Goal: Task Accomplishment & Management: Use online tool/utility

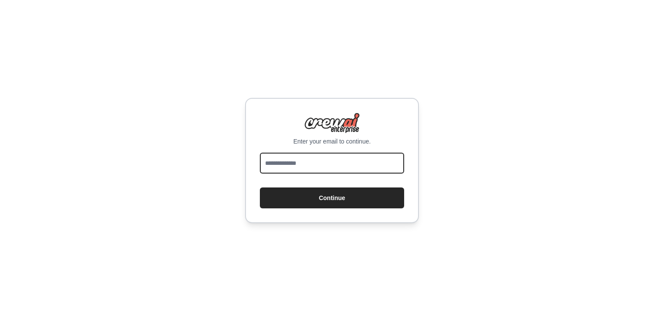
click at [325, 170] on input "email" at bounding box center [332, 163] width 144 height 21
click at [320, 165] on input "email" at bounding box center [332, 163] width 144 height 21
click at [392, 161] on input "email" at bounding box center [332, 163] width 144 height 21
type input "**********"
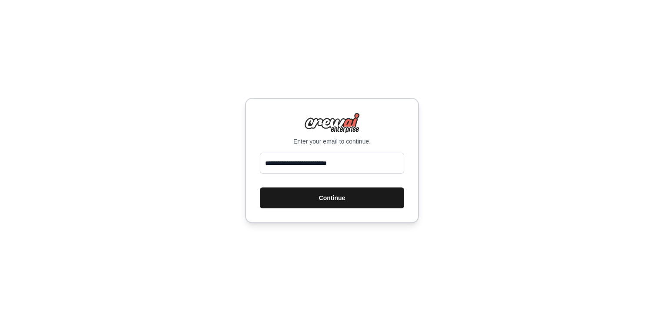
click at [344, 197] on button "Continue" at bounding box center [332, 197] width 144 height 21
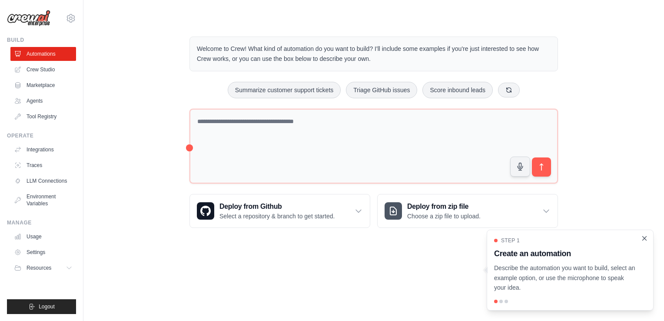
click at [647, 239] on icon "Close walkthrough" at bounding box center [645, 238] width 8 height 8
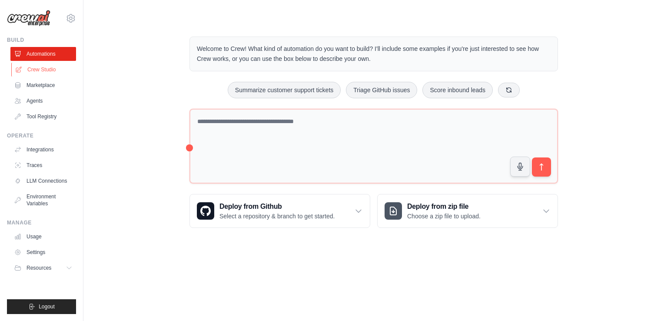
click at [62, 71] on link "Crew Studio" at bounding box center [44, 70] width 66 height 14
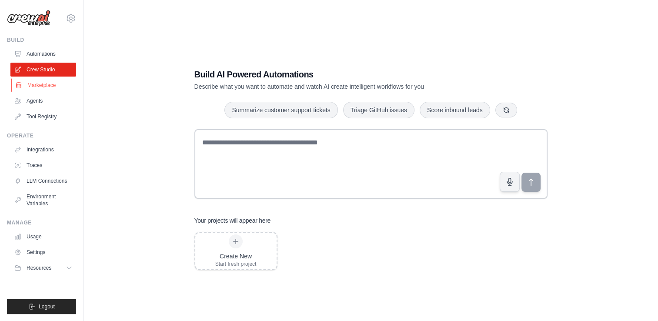
click at [44, 84] on link "Marketplace" at bounding box center [44, 85] width 66 height 14
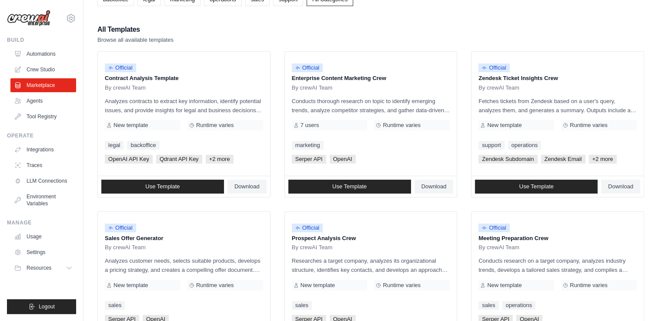
scroll to position [64, 0]
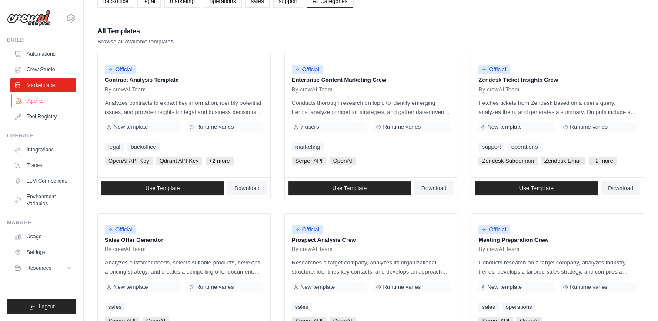
click at [51, 95] on link "Agents" at bounding box center [44, 101] width 66 height 14
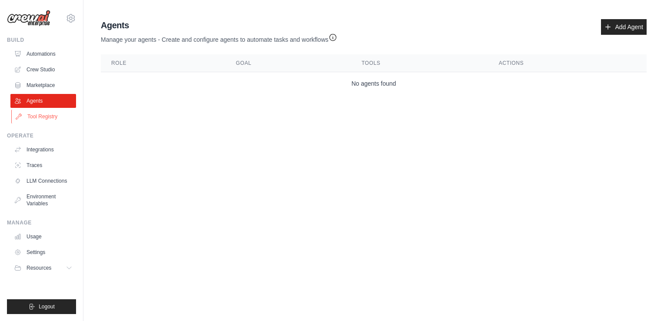
click at [39, 118] on link "Tool Registry" at bounding box center [44, 117] width 66 height 14
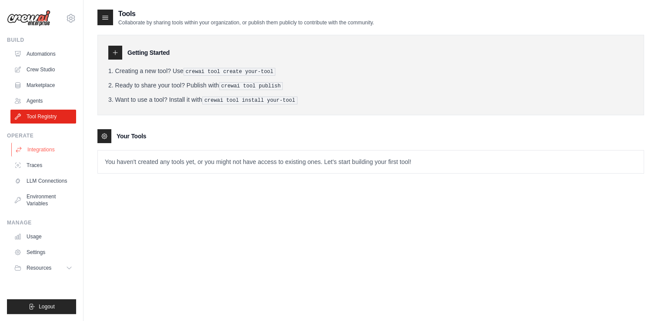
click at [40, 147] on link "Integrations" at bounding box center [44, 150] width 66 height 14
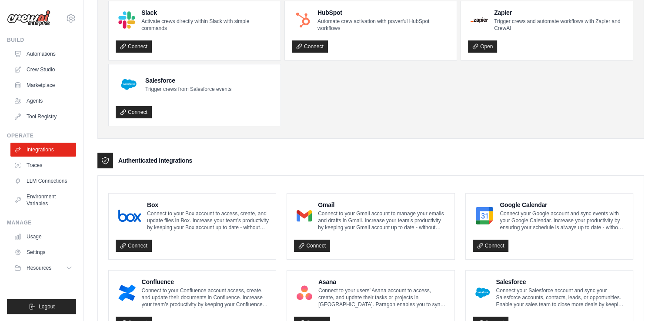
scroll to position [64, 0]
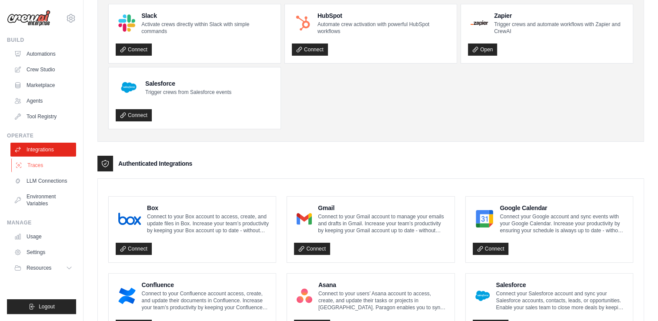
click at [39, 166] on link "Traces" at bounding box center [44, 165] width 66 height 14
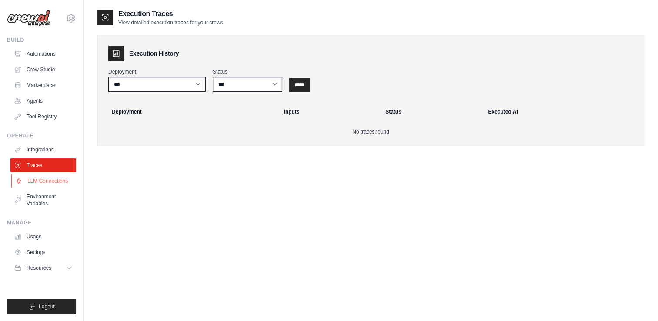
click at [40, 180] on link "LLM Connections" at bounding box center [44, 181] width 66 height 14
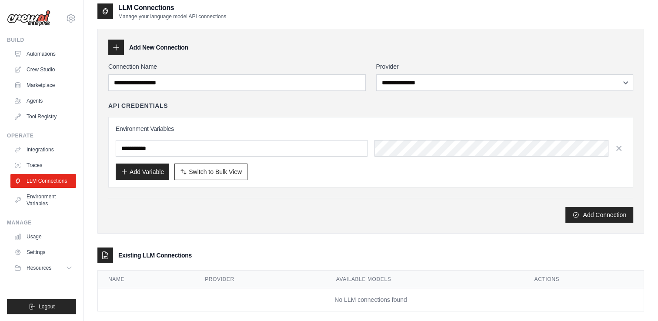
scroll to position [5, 0]
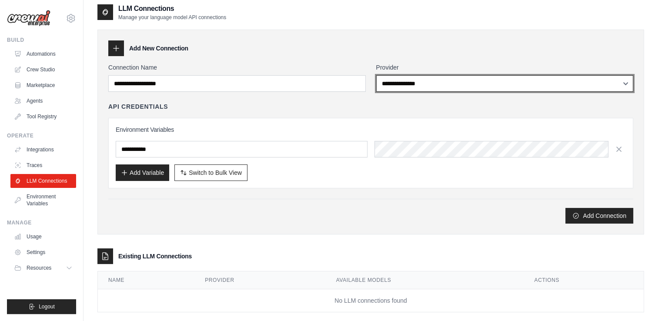
click at [609, 88] on select "**********" at bounding box center [504, 83] width 257 height 17
click at [376, 75] on select "**********" at bounding box center [504, 83] width 257 height 17
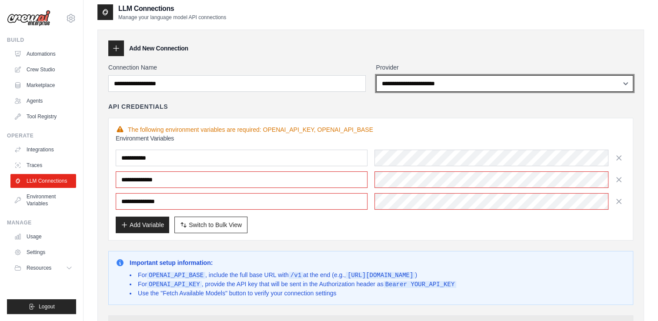
click at [561, 86] on select "**********" at bounding box center [504, 83] width 257 height 17
click at [376, 75] on select "**********" at bounding box center [504, 83] width 257 height 17
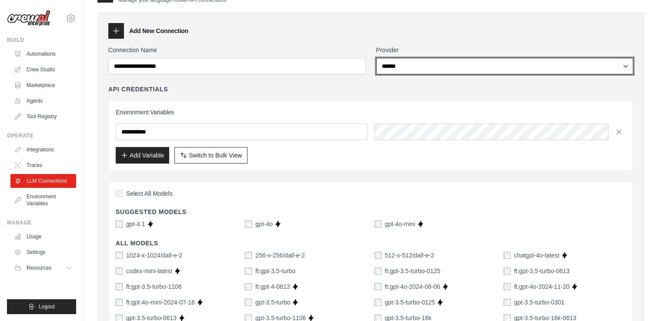
scroll to position [0, 0]
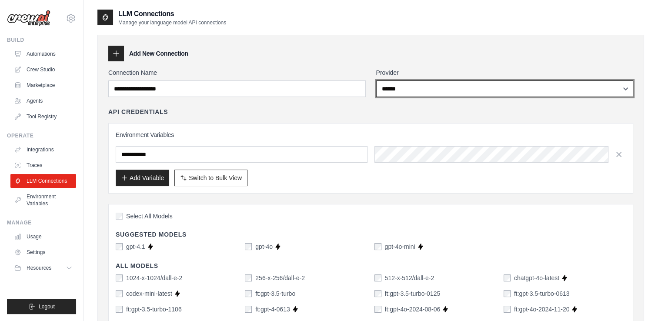
click at [620, 88] on select "**********" at bounding box center [504, 88] width 257 height 17
click at [525, 80] on select "**********" at bounding box center [504, 88] width 257 height 17
select select "*****"
click at [376, 80] on select "**********" at bounding box center [504, 88] width 257 height 17
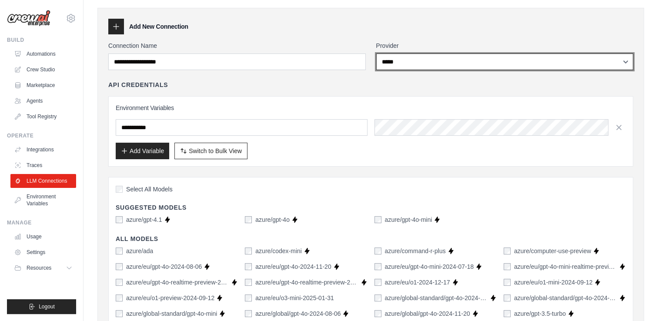
scroll to position [25, 0]
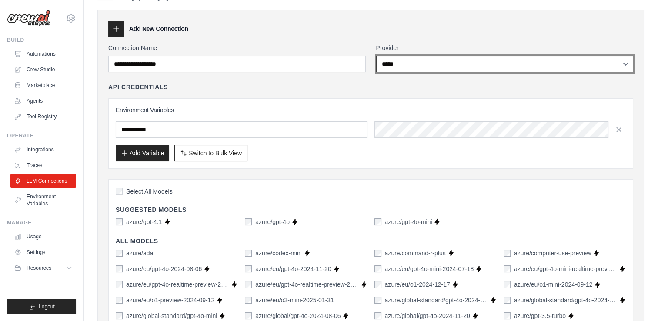
click at [592, 66] on select "**********" at bounding box center [504, 64] width 257 height 17
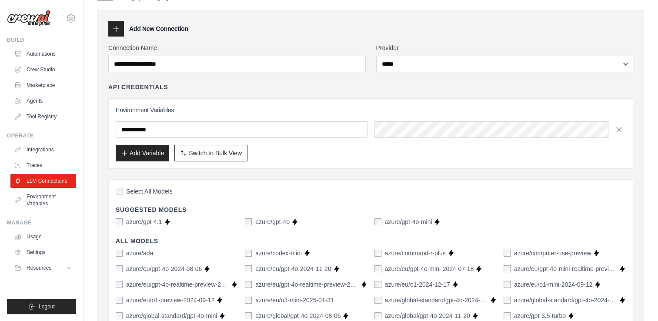
click at [436, 28] on div "Add New Connection" at bounding box center [370, 29] width 525 height 16
click at [33, 208] on link "Environment Variables" at bounding box center [44, 199] width 66 height 21
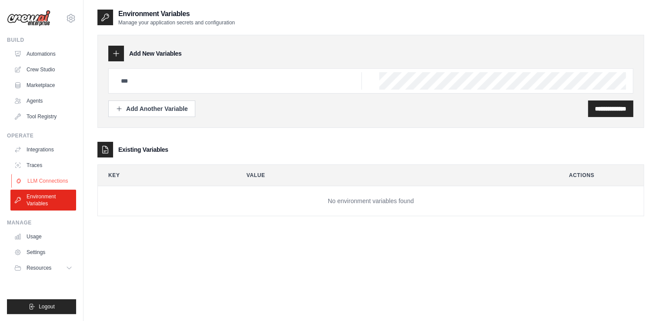
click at [43, 178] on link "LLM Connections" at bounding box center [44, 181] width 66 height 14
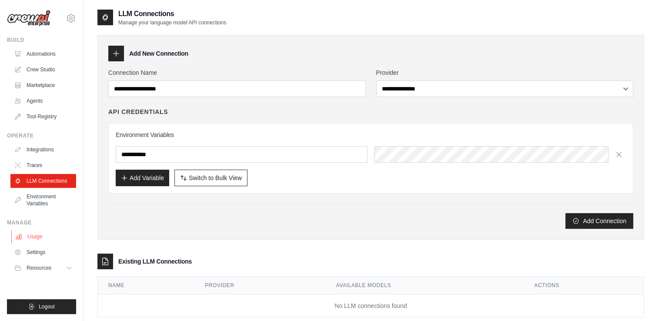
click at [47, 234] on link "Usage" at bounding box center [44, 236] width 66 height 14
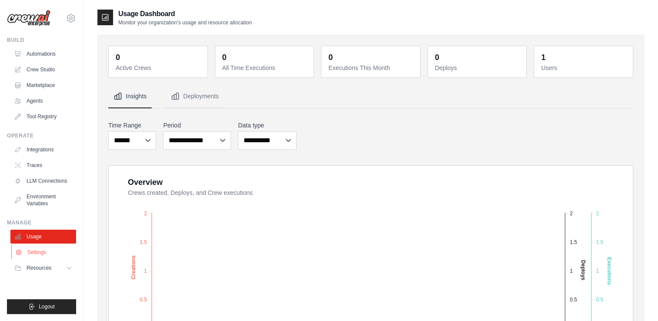
click at [36, 250] on link "Settings" at bounding box center [44, 252] width 66 height 14
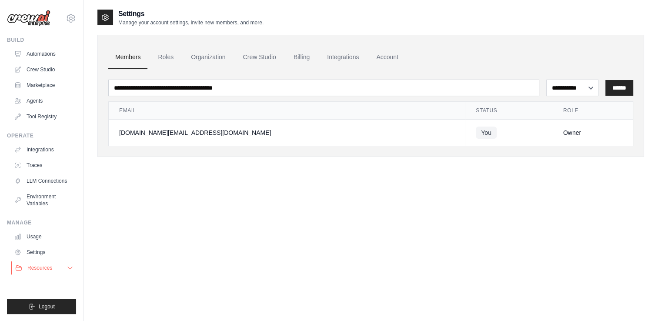
click at [46, 265] on span "Resources" at bounding box center [39, 267] width 25 height 7
click at [26, 102] on link "Agents" at bounding box center [44, 101] width 66 height 14
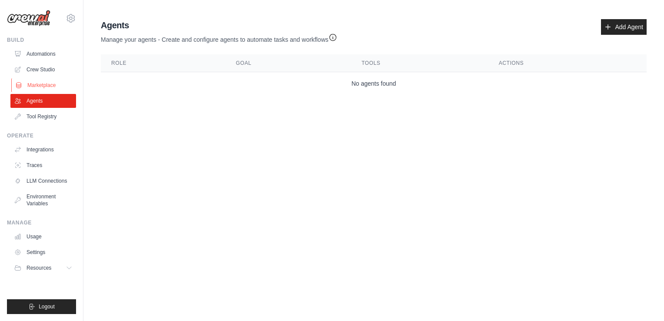
click at [33, 83] on link "Marketplace" at bounding box center [44, 85] width 66 height 14
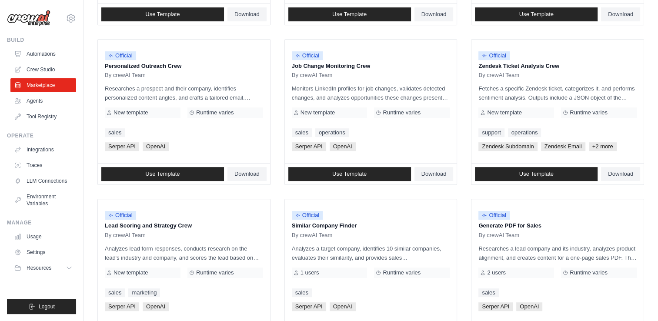
scroll to position [483, 0]
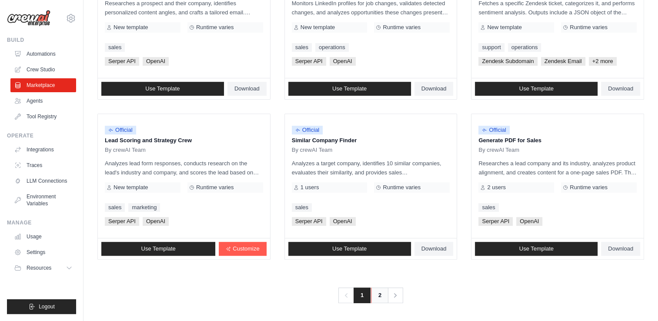
click at [379, 294] on link "2" at bounding box center [379, 295] width 17 height 16
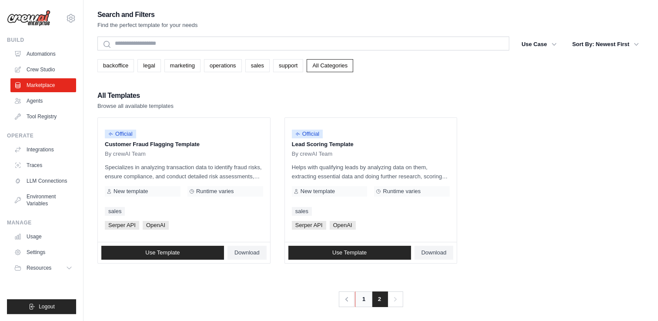
click at [356, 300] on link "1" at bounding box center [363, 299] width 17 height 16
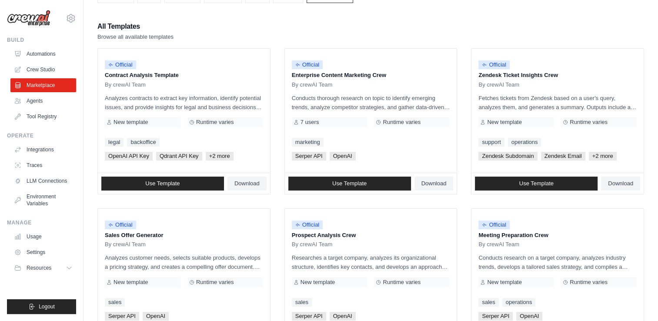
scroll to position [34, 0]
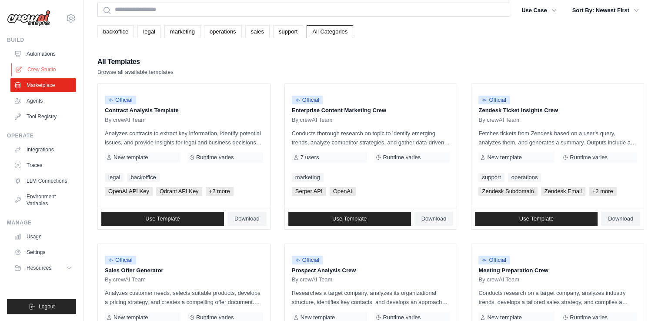
click at [33, 69] on link "Crew Studio" at bounding box center [44, 70] width 66 height 14
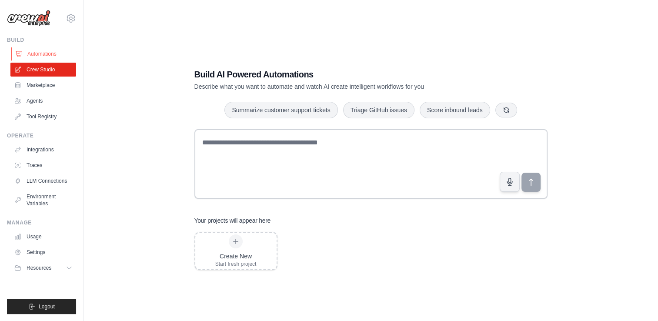
click at [49, 52] on link "Automations" at bounding box center [44, 54] width 66 height 14
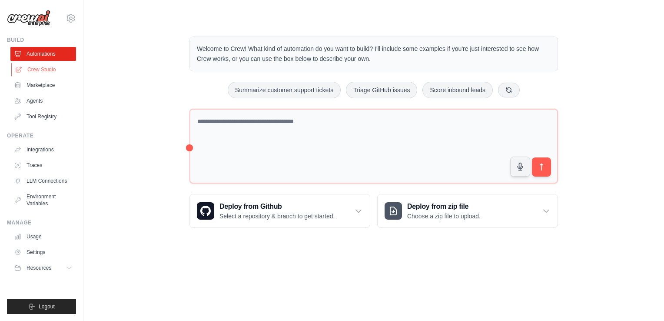
click at [49, 67] on link "Crew Studio" at bounding box center [44, 70] width 66 height 14
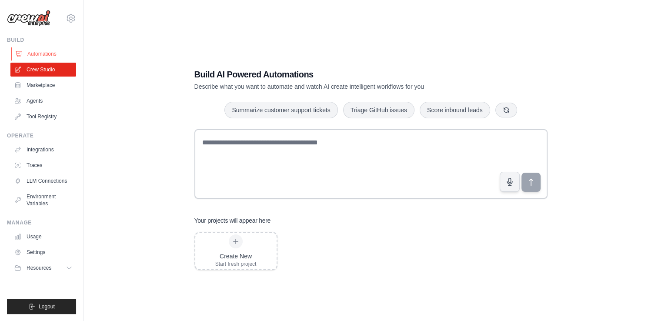
click at [46, 53] on link "Automations" at bounding box center [44, 54] width 66 height 14
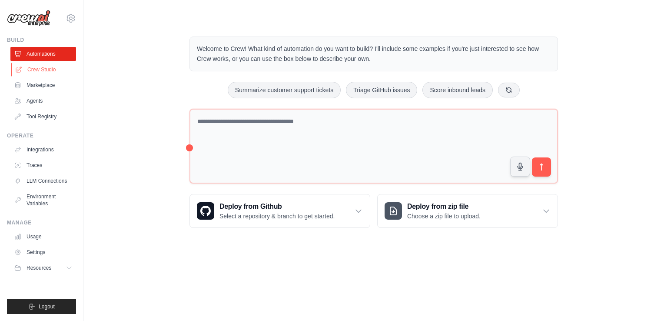
click at [42, 69] on link "Crew Studio" at bounding box center [44, 70] width 66 height 14
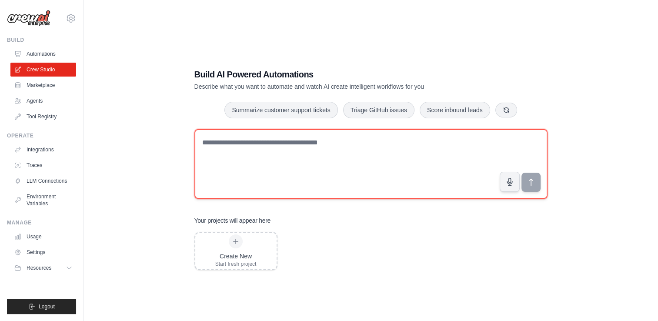
click at [223, 145] on textarea at bounding box center [370, 164] width 353 height 70
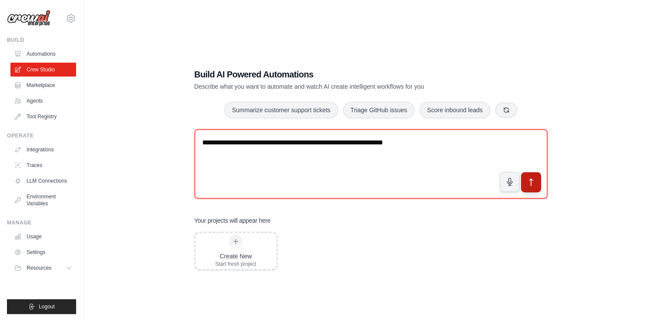
type textarea "**********"
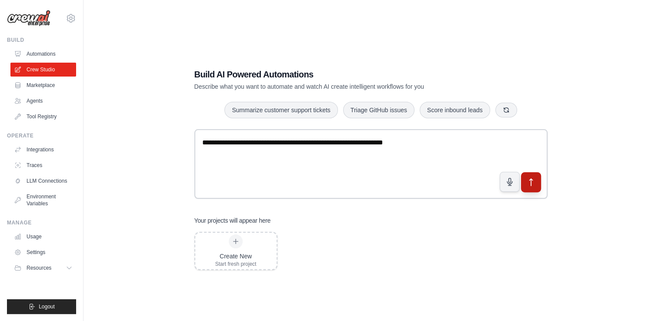
click at [530, 179] on icon "submit" at bounding box center [530, 182] width 3 height 7
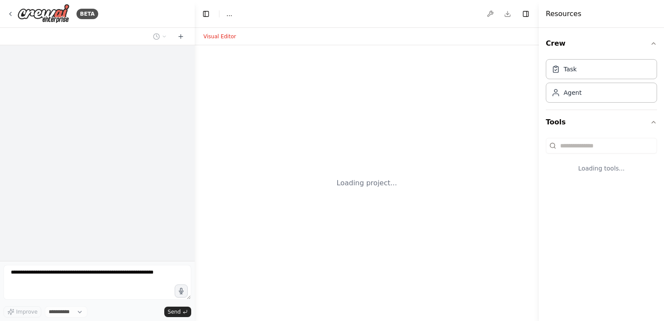
select select "****"
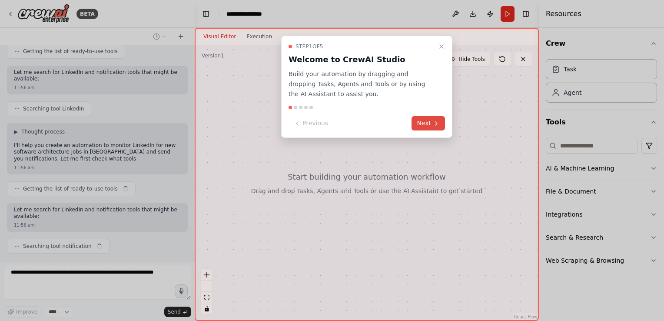
scroll to position [116, 0]
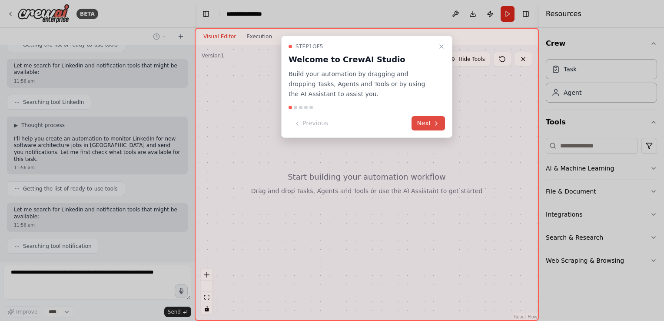
click at [431, 118] on button "Next" at bounding box center [428, 123] width 33 height 14
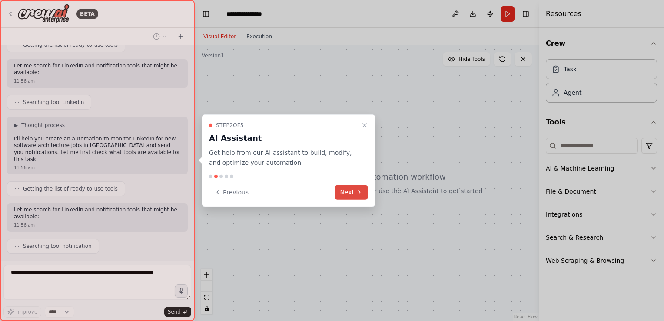
scroll to position [137, 0]
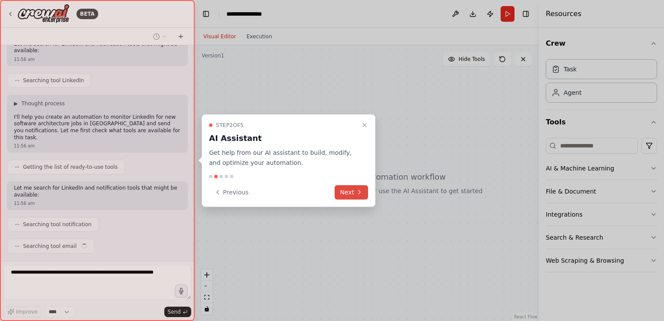
click at [362, 189] on icon at bounding box center [359, 192] width 7 height 7
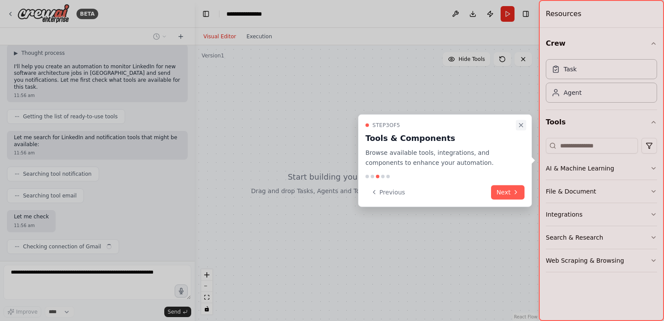
click at [519, 128] on icon "Close walkthrough" at bounding box center [521, 125] width 7 height 7
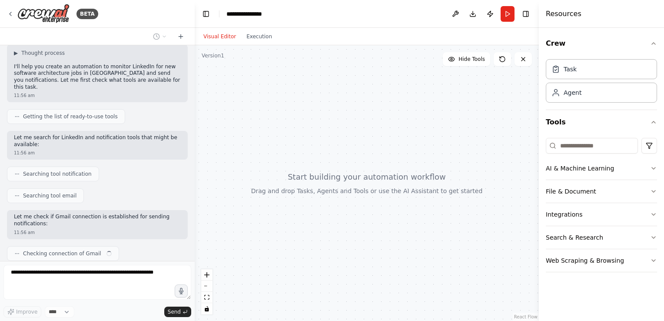
scroll to position [195, 0]
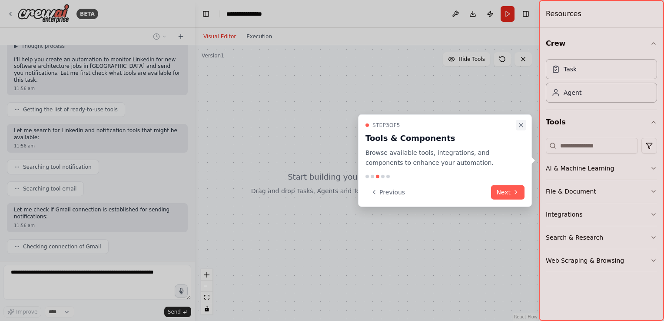
click at [525, 124] on button "Close walkthrough" at bounding box center [521, 125] width 10 height 10
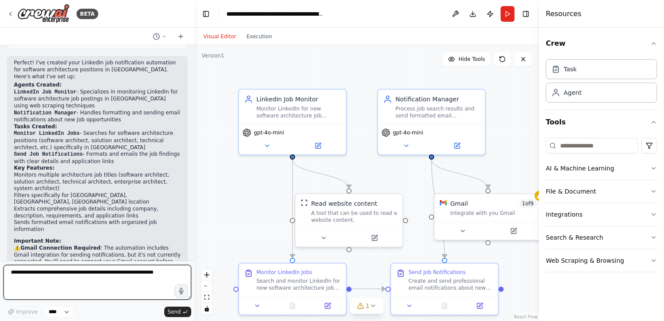
scroll to position [651, 0]
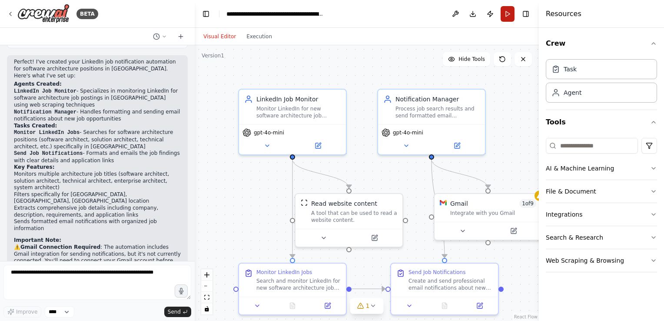
click at [508, 10] on button "Run" at bounding box center [508, 14] width 14 height 16
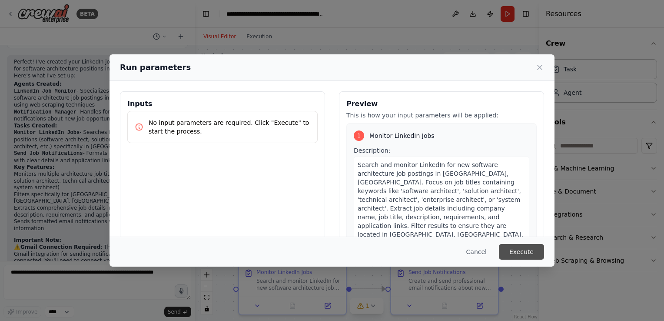
click at [527, 252] on button "Execute" at bounding box center [521, 252] width 45 height 16
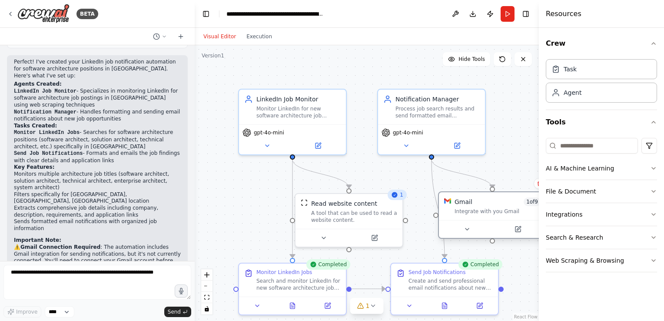
click at [476, 204] on div "Gmail 1 of 9" at bounding box center [498, 201] width 86 height 9
click at [467, 230] on icon at bounding box center [467, 229] width 7 height 7
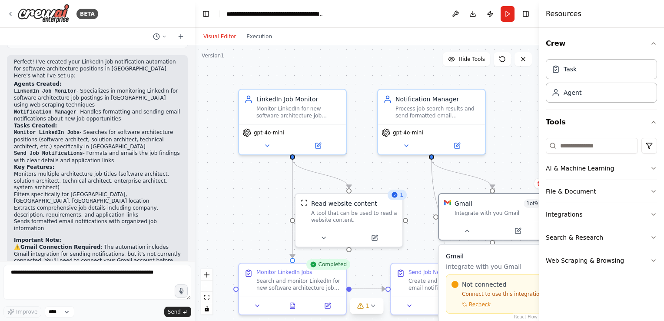
click at [477, 299] on div "Not connected Connect to use this integration Recheck" at bounding box center [501, 294] width 99 height 28
click at [517, 230] on icon at bounding box center [517, 228] width 5 height 5
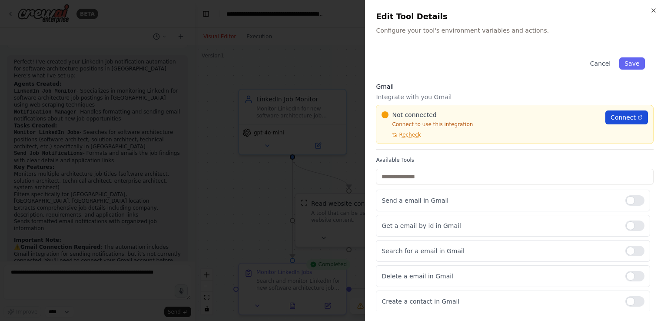
click at [612, 116] on span "Connect" at bounding box center [623, 117] width 25 height 9
click at [411, 133] on span "Recheck" at bounding box center [410, 134] width 22 height 7
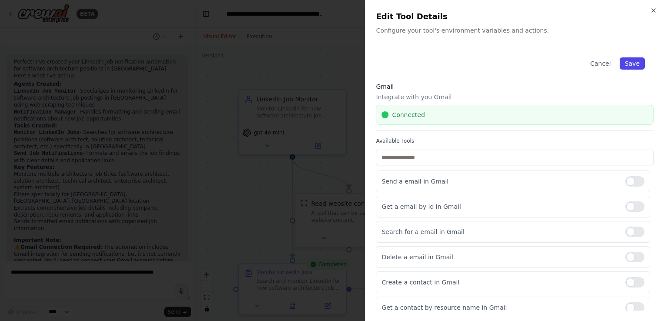
click at [620, 65] on button "Save" at bounding box center [632, 63] width 25 height 12
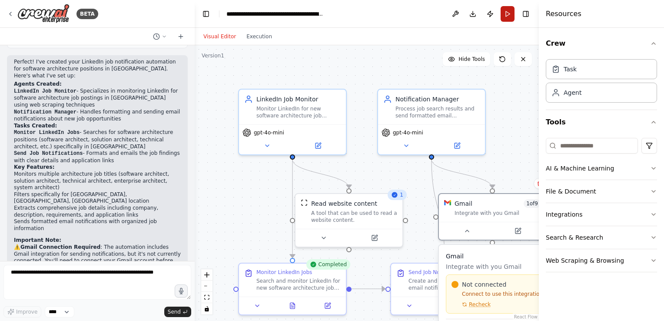
click at [505, 18] on button "Run" at bounding box center [508, 14] width 14 height 16
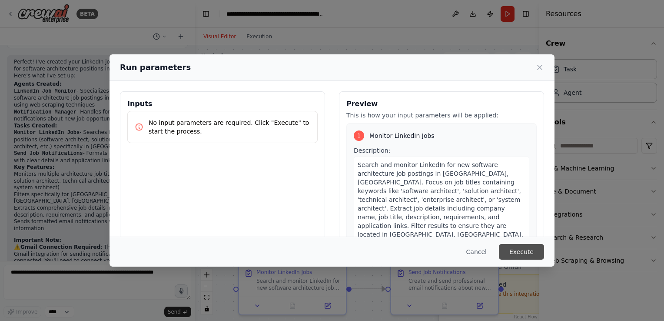
click at [522, 257] on button "Execute" at bounding box center [521, 252] width 45 height 16
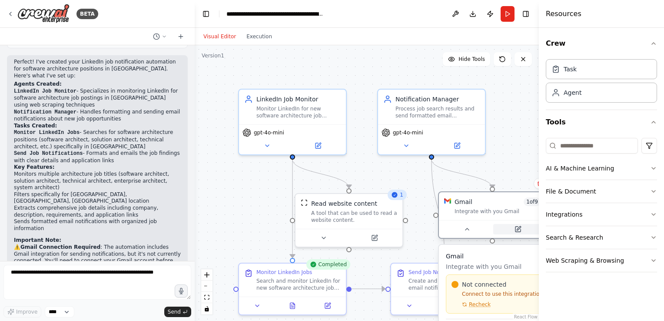
click at [521, 226] on icon at bounding box center [519, 228] width 4 height 4
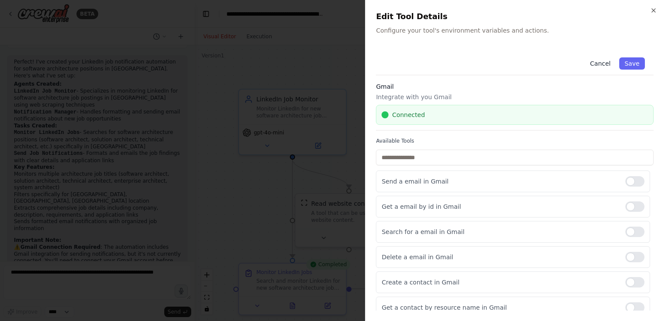
click at [595, 64] on button "Cancel" at bounding box center [600, 63] width 31 height 12
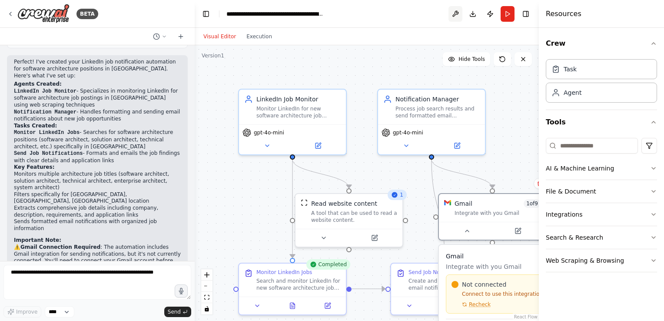
click at [455, 13] on button at bounding box center [455, 14] width 14 height 16
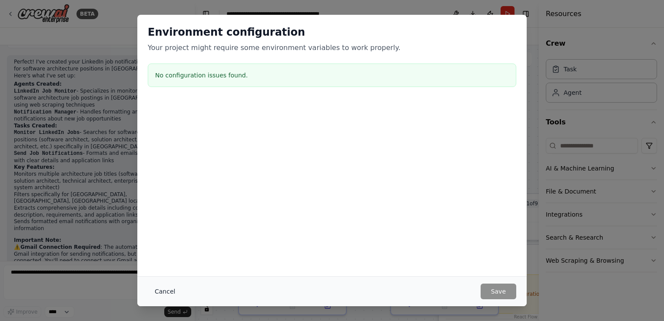
click at [173, 293] on button "Cancel" at bounding box center [165, 291] width 34 height 16
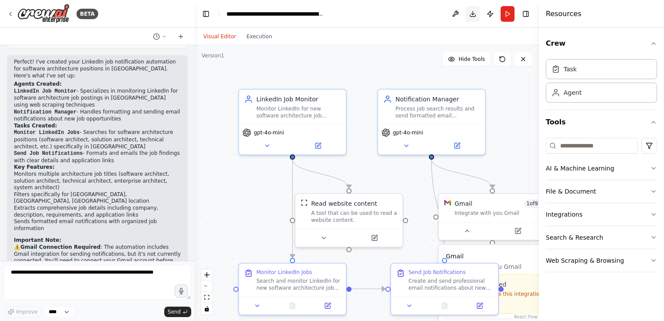
click at [473, 15] on button "Download" at bounding box center [473, 14] width 14 height 16
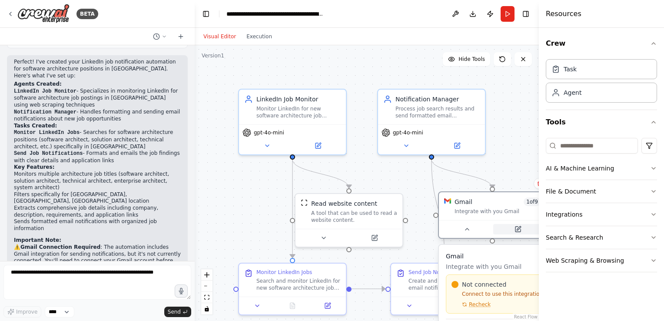
click at [518, 229] on icon at bounding box center [519, 228] width 4 height 4
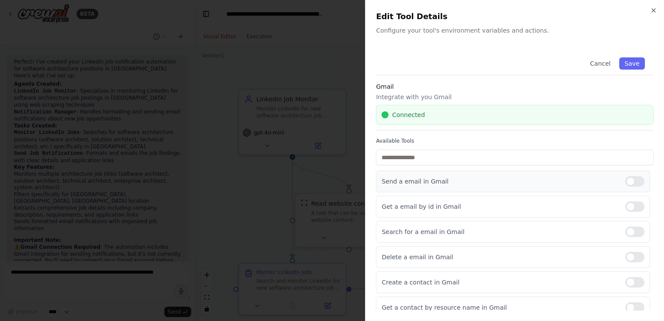
click at [625, 184] on div at bounding box center [634, 181] width 19 height 10
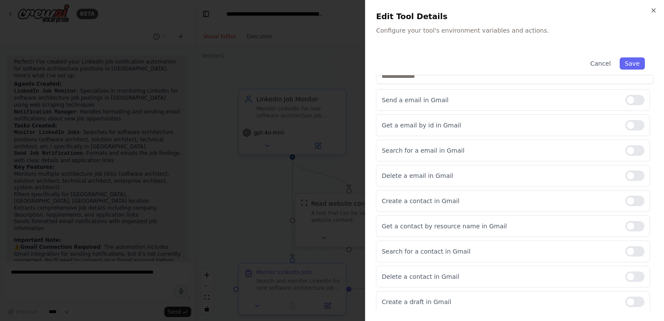
scroll to position [0, 0]
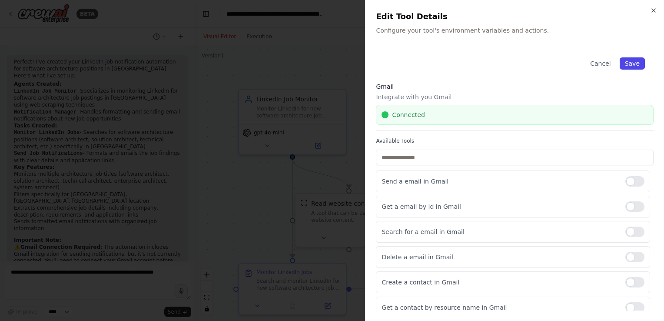
click at [626, 68] on button "Save" at bounding box center [632, 63] width 25 height 12
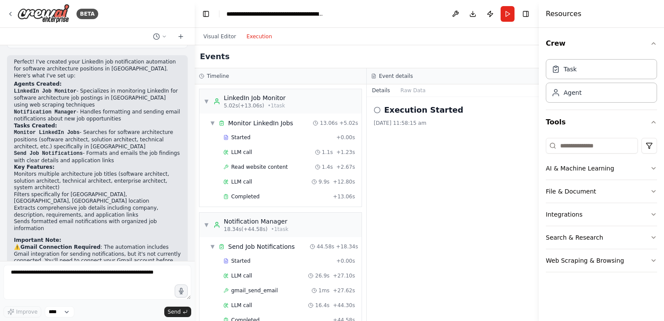
click at [263, 32] on button "Execution" at bounding box center [259, 36] width 36 height 10
click at [216, 36] on button "Visual Editor" at bounding box center [219, 36] width 43 height 10
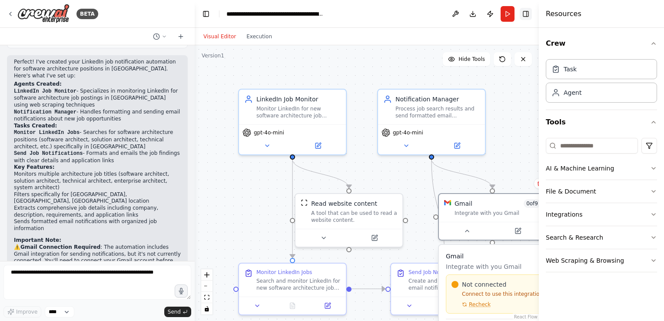
click at [530, 13] on button "Toggle Right Sidebar" at bounding box center [526, 14] width 12 height 12
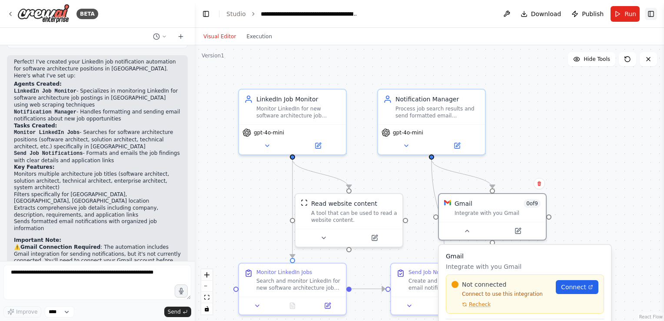
click at [651, 16] on button "Toggle Right Sidebar" at bounding box center [651, 14] width 12 height 12
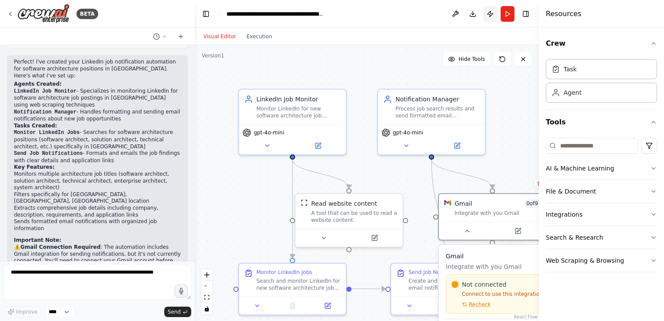
click at [488, 17] on button "Publish" at bounding box center [490, 14] width 14 height 16
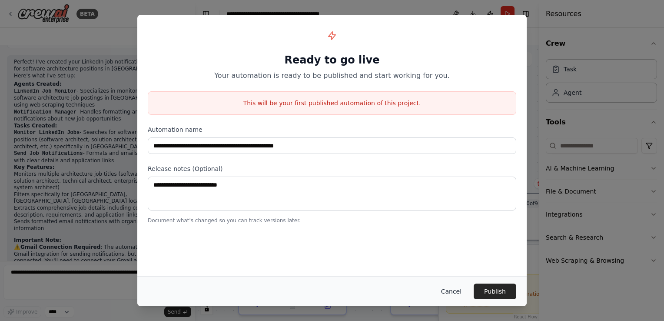
click at [454, 285] on button "Cancel" at bounding box center [451, 291] width 34 height 16
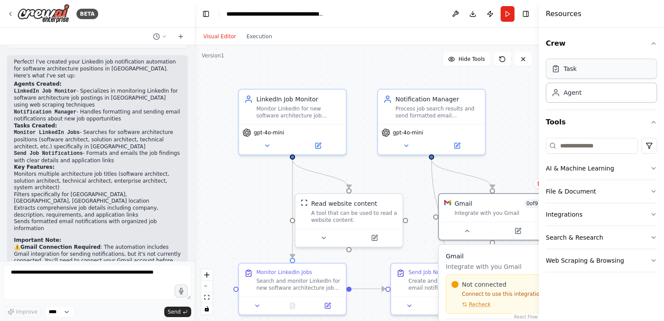
click at [602, 62] on div "Task" at bounding box center [601, 69] width 111 height 20
click at [596, 95] on div "Agent" at bounding box center [601, 92] width 111 height 20
click at [654, 165] on icon "button" at bounding box center [653, 168] width 7 height 7
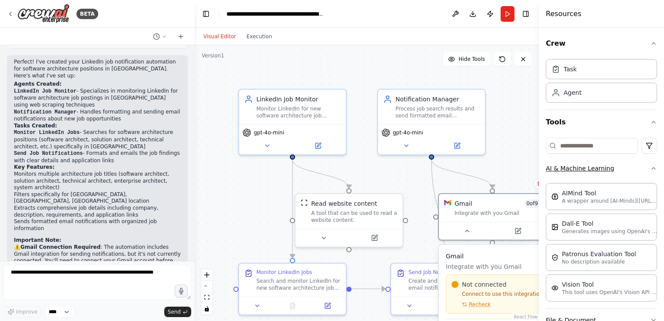
click at [654, 165] on div "Crew Task Agent Tools AI & Machine Learning AIMind Tool A wrapper around [AI-Mi…" at bounding box center [601, 174] width 125 height 293
click at [650, 169] on icon "button" at bounding box center [653, 168] width 7 height 7
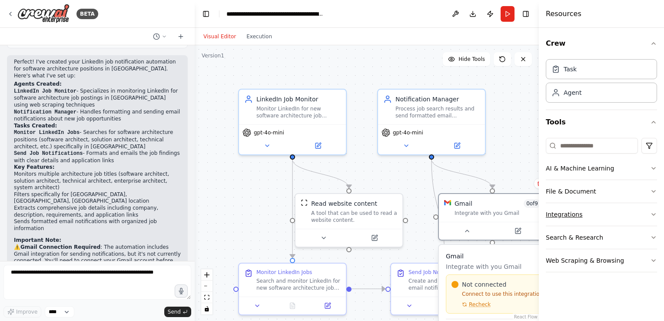
click at [654, 215] on icon "button" at bounding box center [653, 214] width 7 height 7
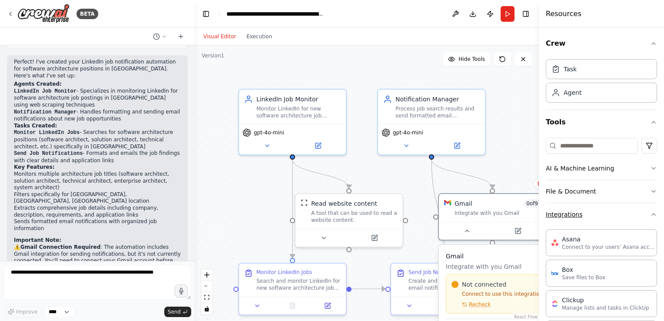
click at [650, 213] on icon "button" at bounding box center [653, 214] width 7 height 7
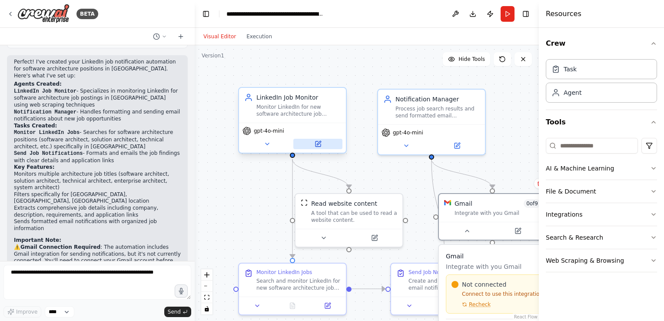
click at [316, 145] on icon at bounding box center [318, 143] width 5 height 5
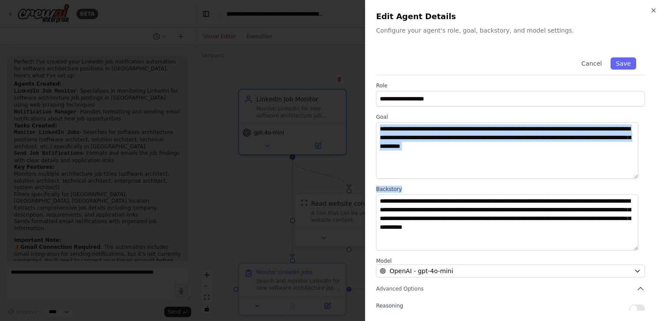
drag, startPoint x: 654, startPoint y: 150, endPoint x: 654, endPoint y: 178, distance: 27.8
click at [654, 178] on div "**********" at bounding box center [514, 160] width 299 height 321
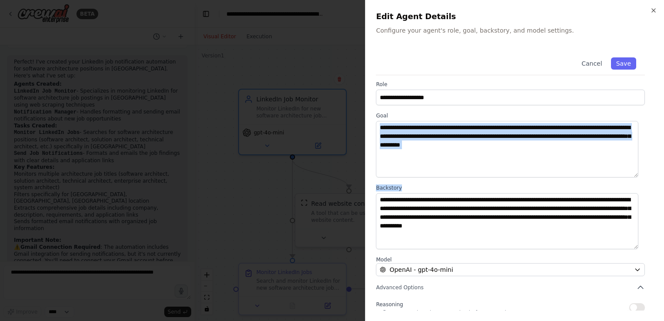
scroll to position [3, 0]
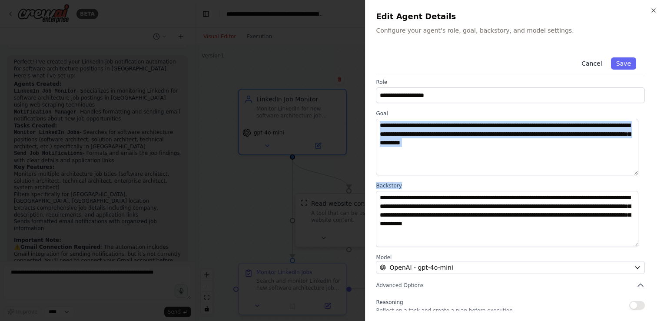
click at [589, 63] on button "Cancel" at bounding box center [591, 63] width 31 height 12
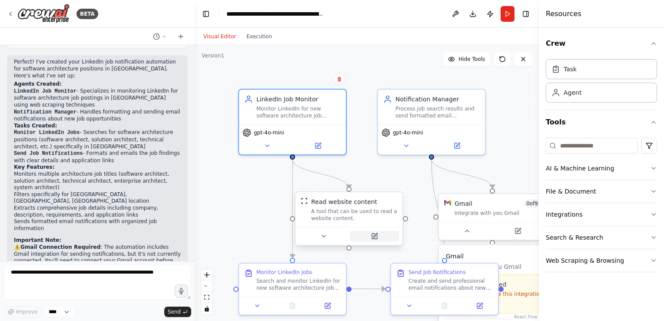
click at [375, 237] on icon at bounding box center [374, 235] width 5 height 5
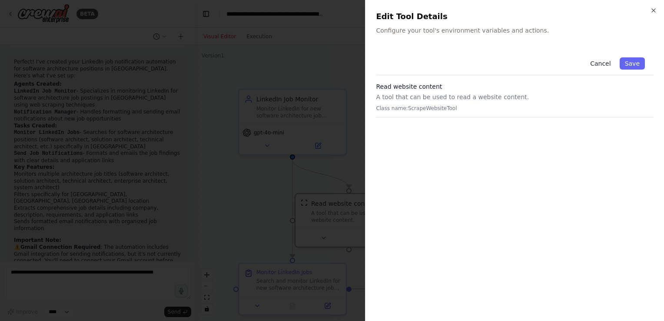
click at [599, 65] on button "Cancel" at bounding box center [600, 63] width 31 height 12
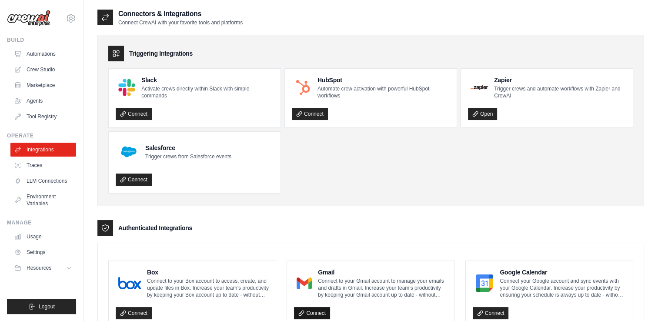
click at [320, 311] on link "Connect" at bounding box center [312, 313] width 36 height 12
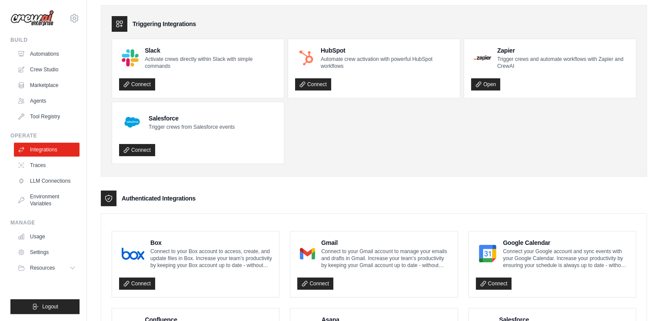
scroll to position [63, 0]
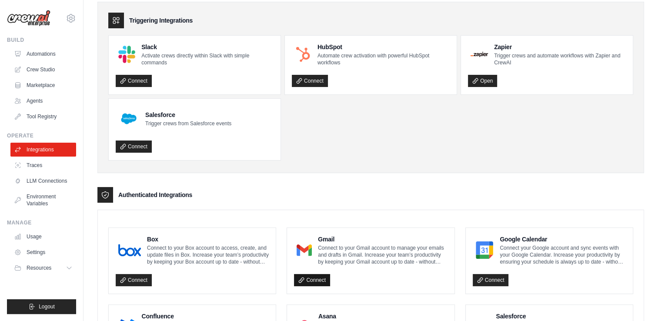
click at [311, 278] on link "Connect" at bounding box center [312, 280] width 36 height 12
click at [38, 100] on link "Agents" at bounding box center [44, 101] width 66 height 14
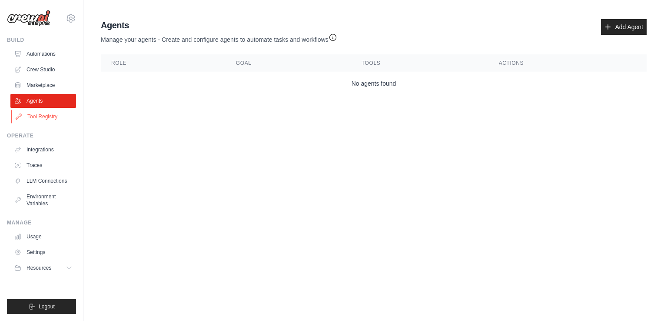
click at [37, 113] on link "Tool Registry" at bounding box center [44, 117] width 66 height 14
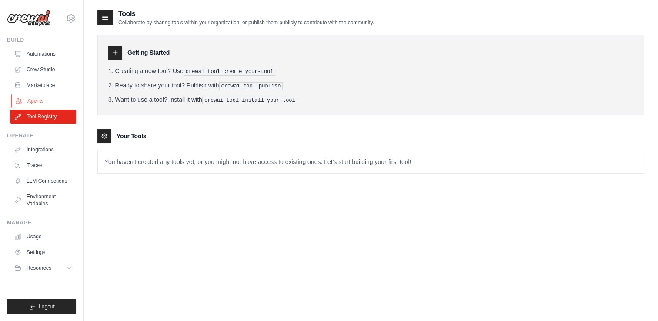
click at [30, 95] on link "Agents" at bounding box center [44, 101] width 66 height 14
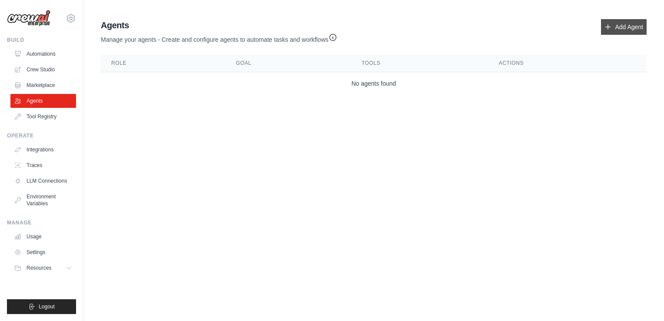
click at [622, 31] on link "Add Agent" at bounding box center [624, 27] width 46 height 16
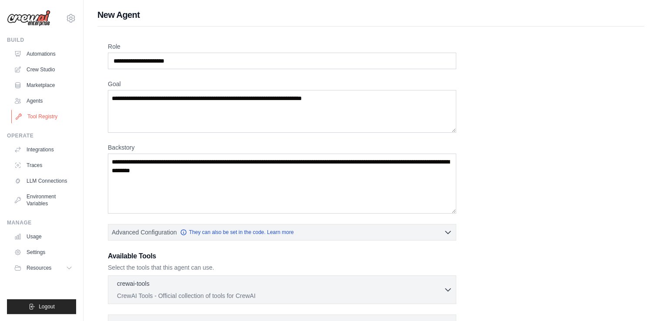
click at [50, 113] on link "Tool Registry" at bounding box center [44, 117] width 66 height 14
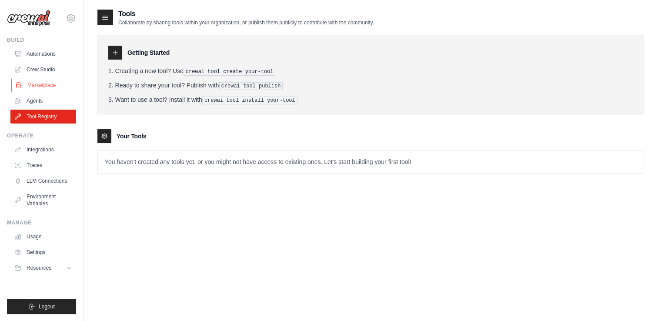
click at [43, 88] on link "Marketplace" at bounding box center [44, 85] width 66 height 14
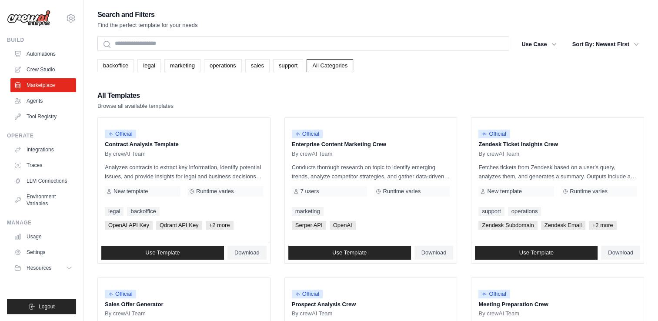
click at [129, 52] on div "backoffice legal marketing operations sales support All Categories" at bounding box center [370, 62] width 546 height 20
click at [131, 50] on div "Search" at bounding box center [303, 45] width 412 height 16
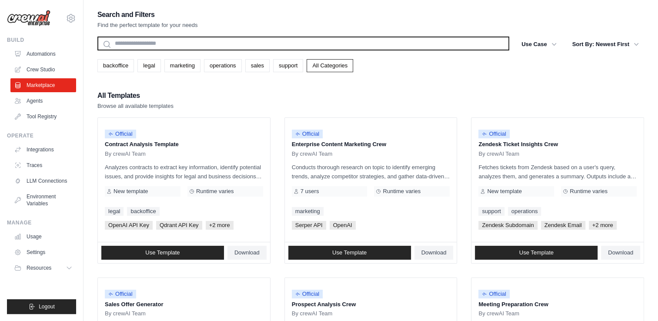
click at [137, 44] on input "text" at bounding box center [303, 44] width 412 height 14
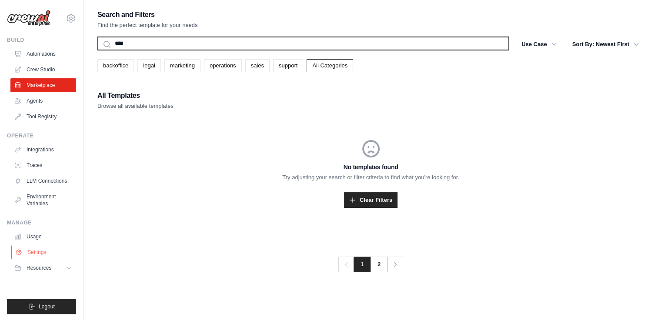
type input "****"
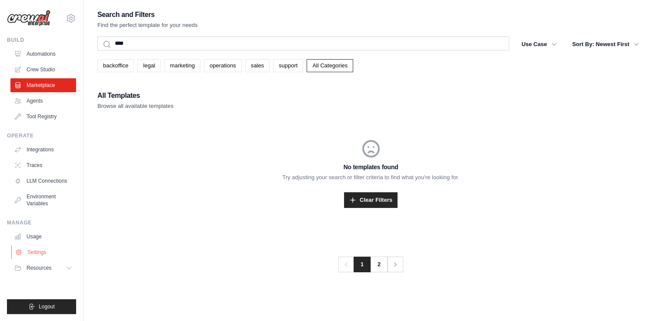
click at [28, 252] on link "Settings" at bounding box center [44, 252] width 66 height 14
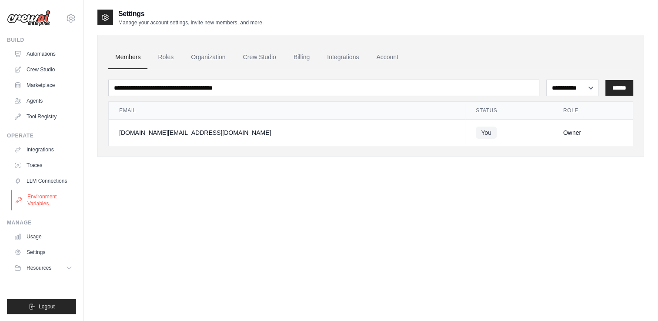
click at [48, 203] on link "Environment Variables" at bounding box center [44, 199] width 66 height 21
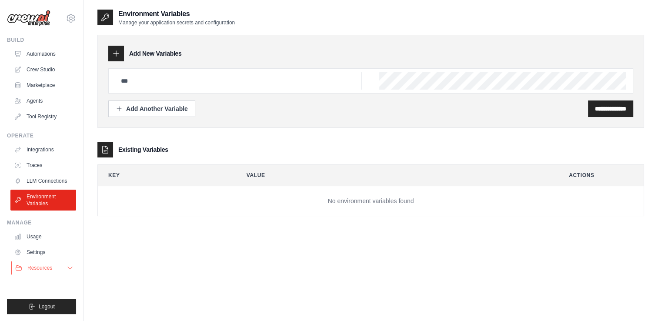
click at [36, 267] on span "Resources" at bounding box center [39, 267] width 25 height 7
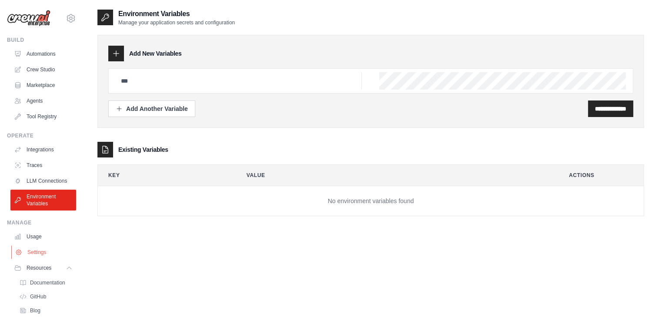
click at [35, 257] on link "Settings" at bounding box center [44, 252] width 66 height 14
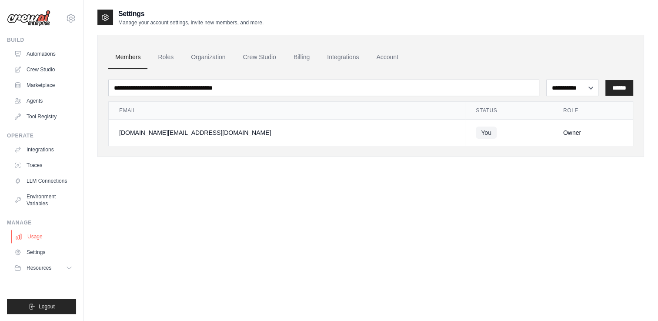
click at [33, 240] on link "Usage" at bounding box center [44, 236] width 66 height 14
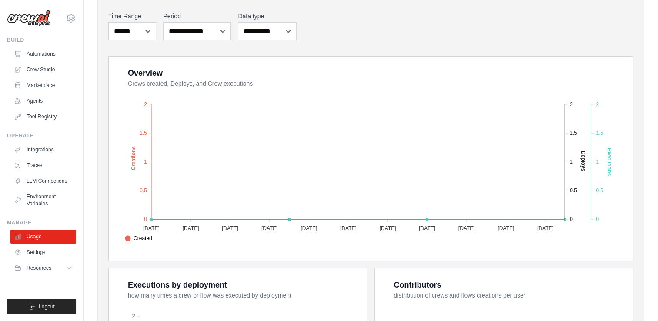
scroll to position [108, 0]
